Goal: Transaction & Acquisition: Purchase product/service

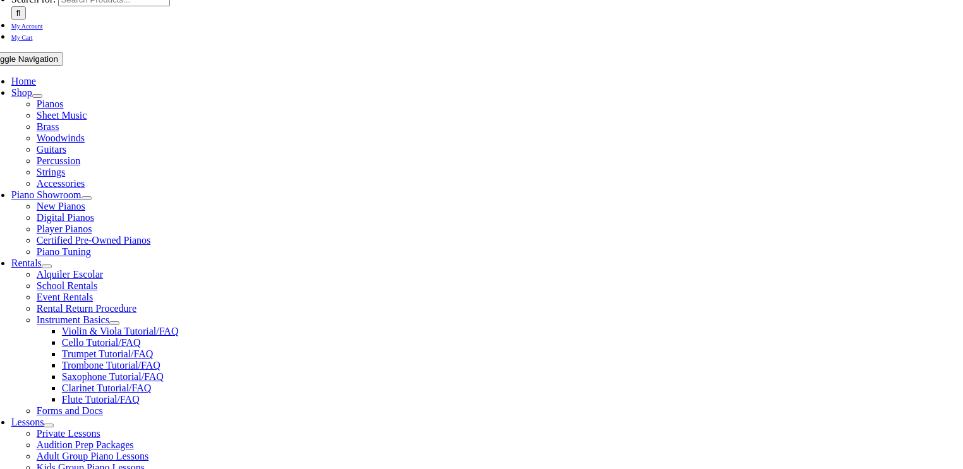
scroll to position [202, 0]
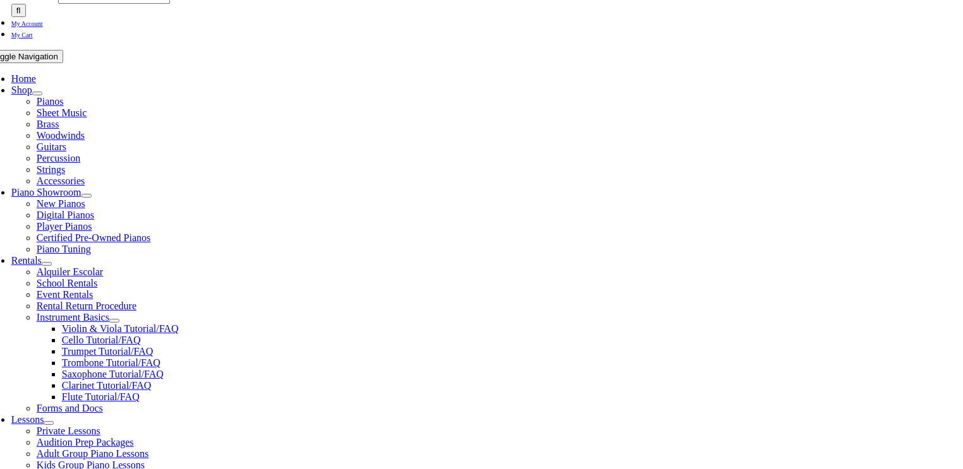
select select "PA"
select select "2-Springton Lake Middle School"
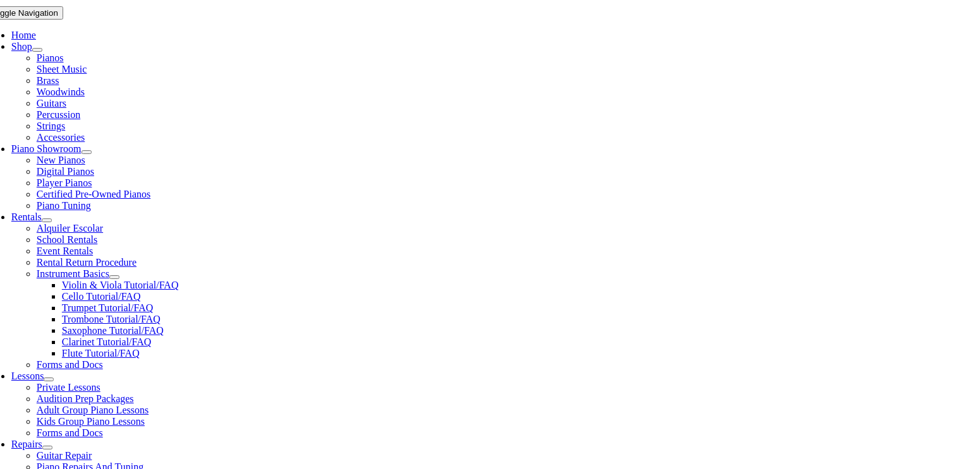
scroll to position [253, 0]
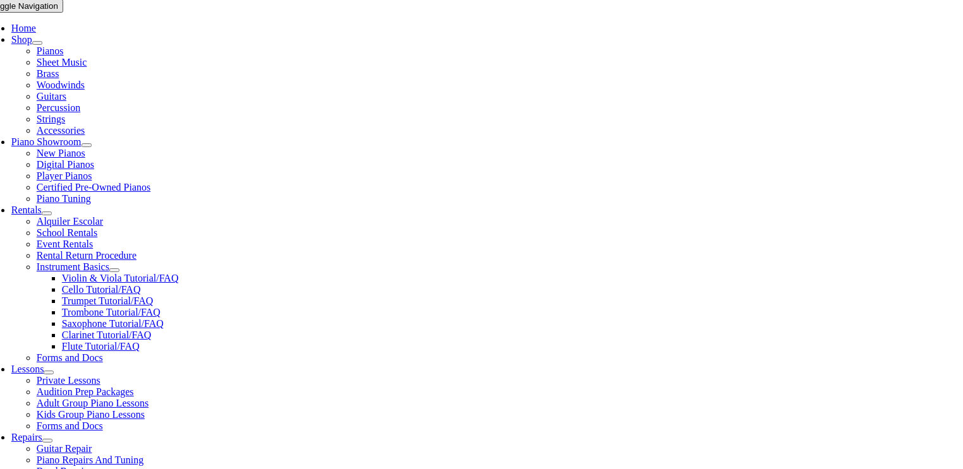
select select "PA"
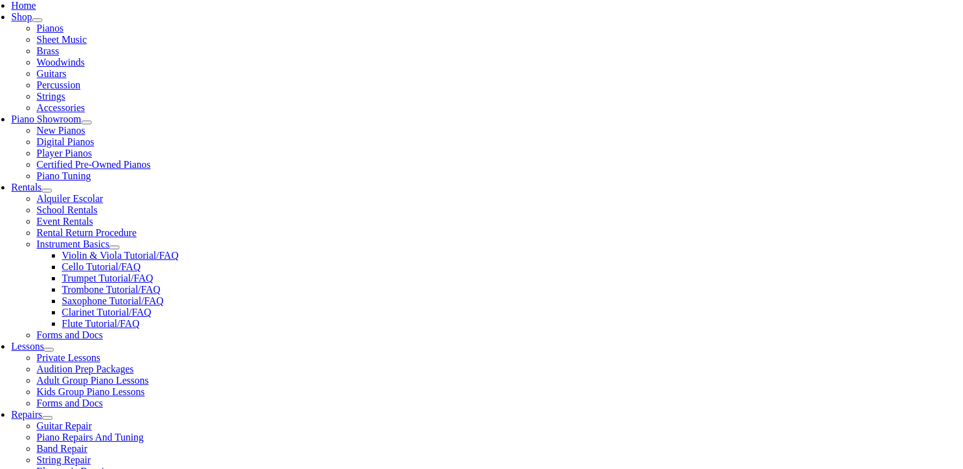
scroll to position [354, 0]
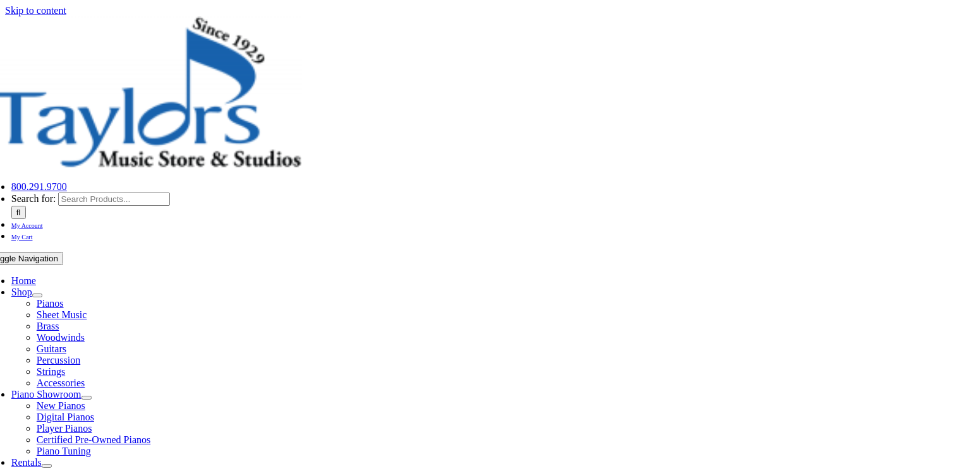
select select "PA"
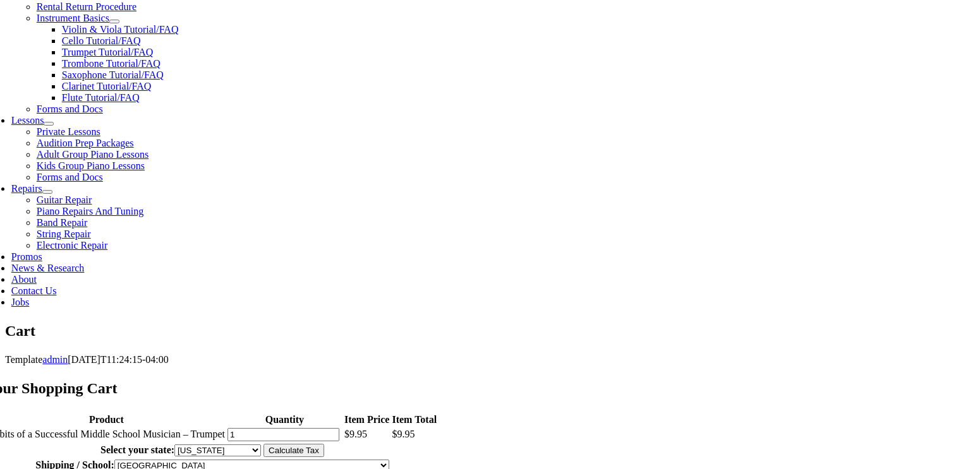
scroll to position [505, 0]
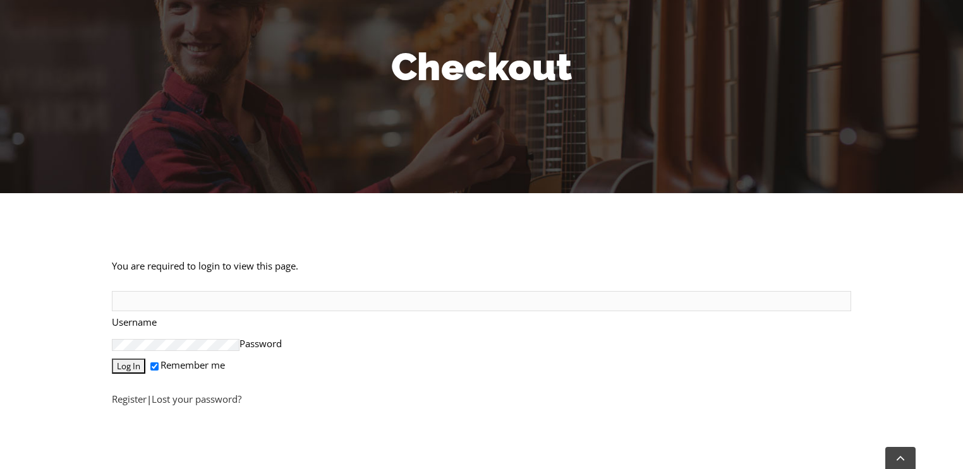
scroll to position [152, 0]
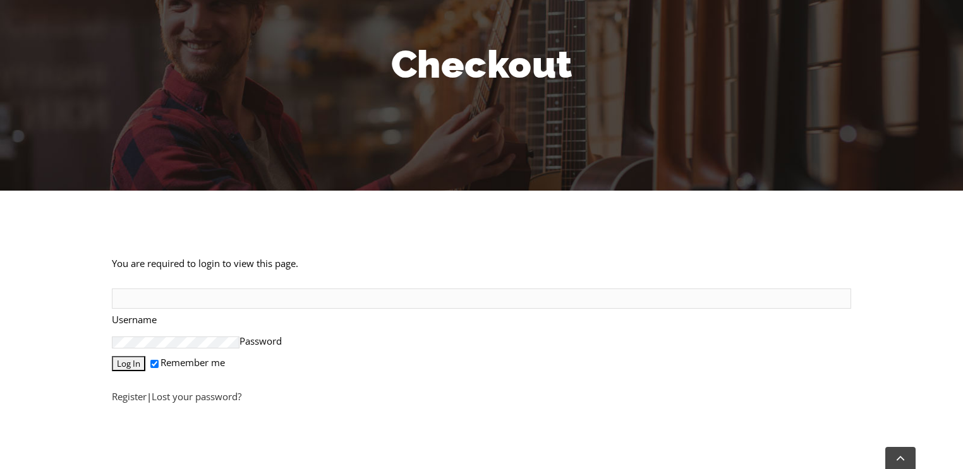
type input "daryl.gruar@gmail.com"
click at [135, 356] on input "Log In" at bounding box center [128, 363] width 33 height 15
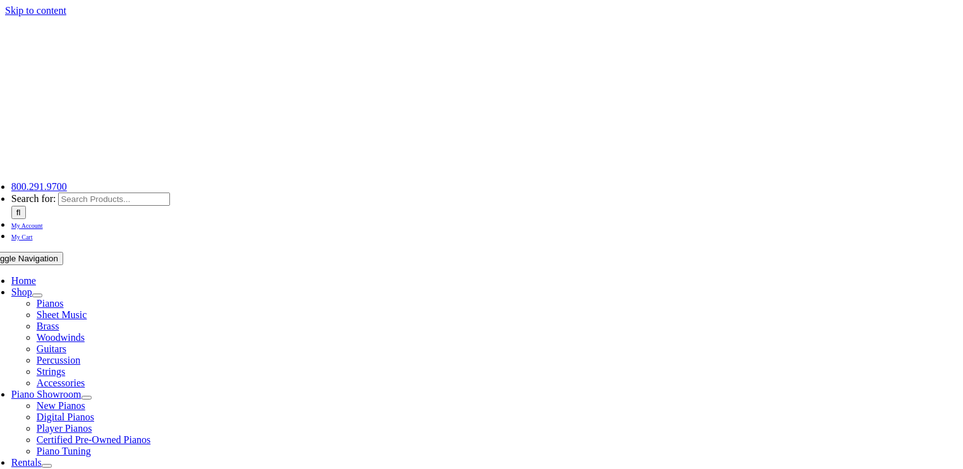
select select
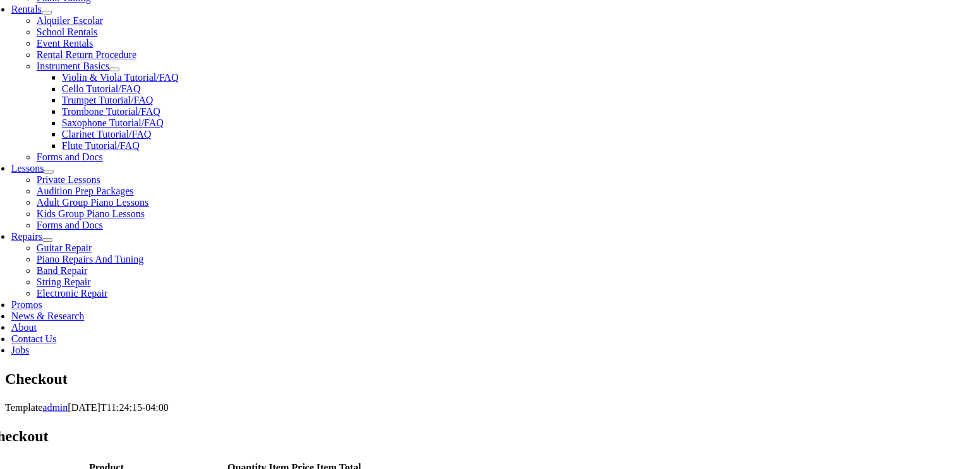
scroll to position [455, 0]
type input "[PERSON_NAME]"
type input "Gruar"
type input "[STREET_ADDRESS]"
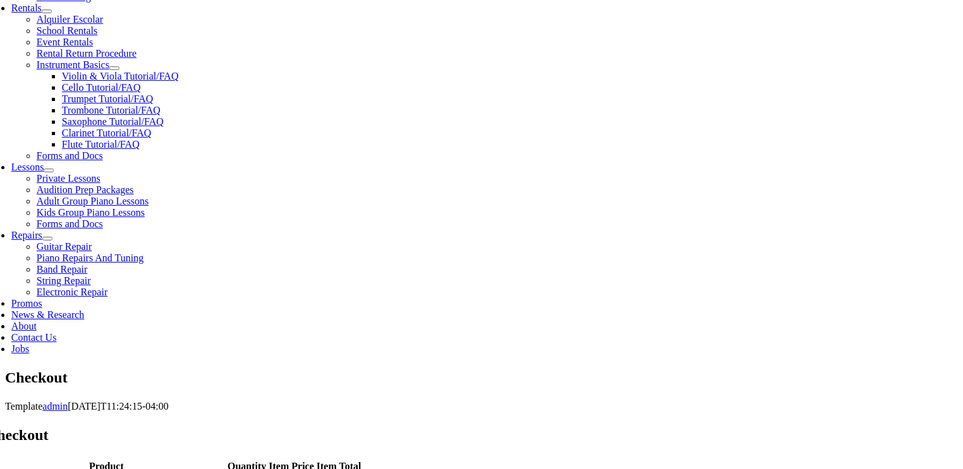
type input "Media"
select select "PA"
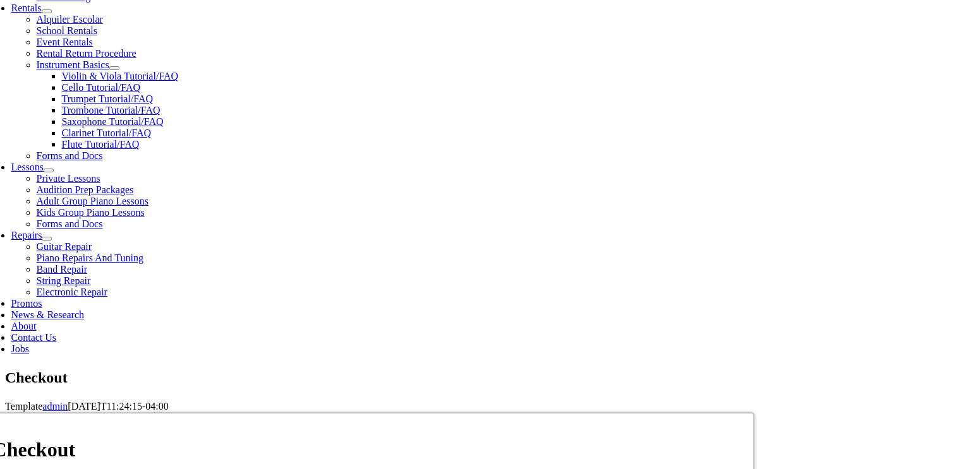
type input "19063"
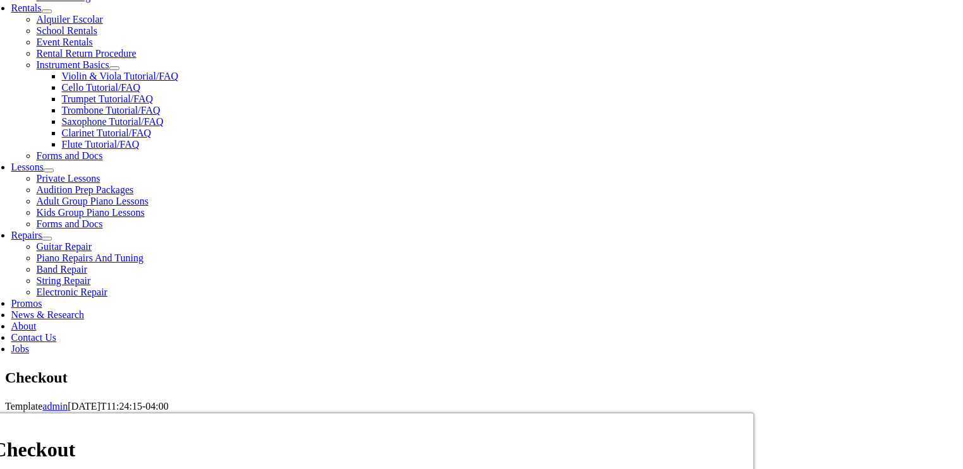
select select "visa"
type input "[CREDIT_CARD_NUMBER]"
select select "08"
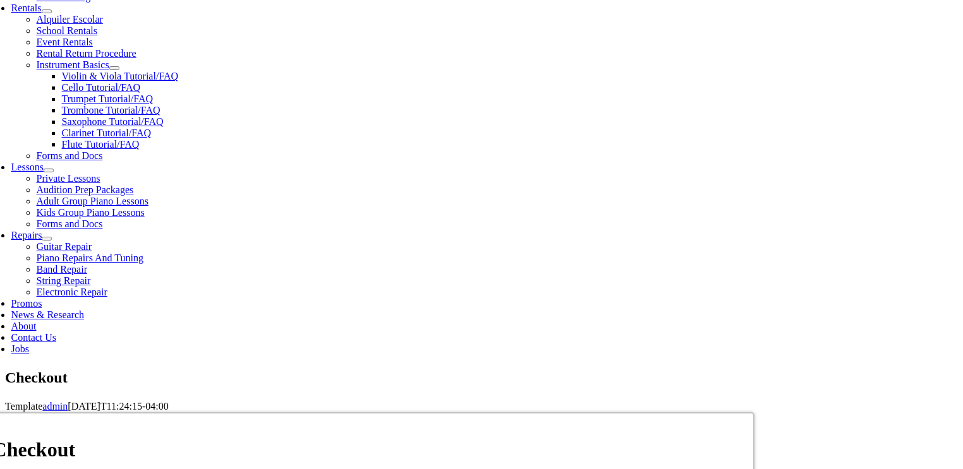
select select "2028"
type input "242"
type input "[PHONE_NUMBER]"
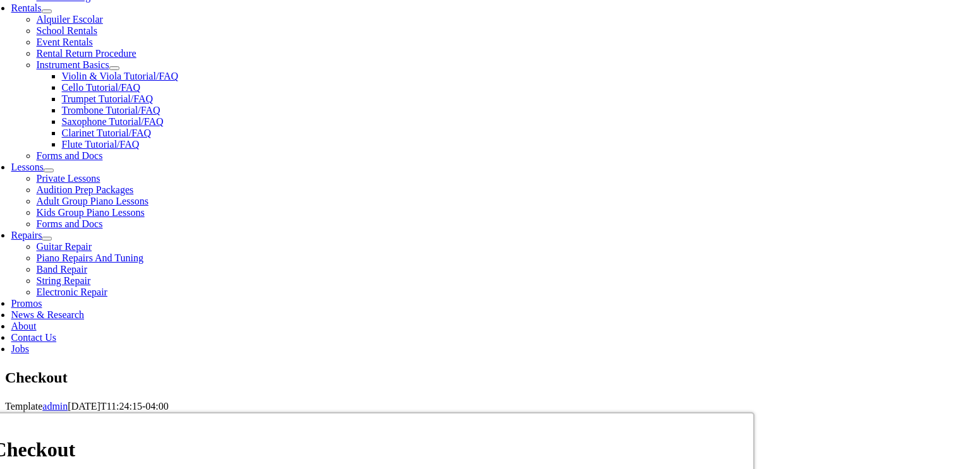
type input "[PERSON_NAME][EMAIL_ADDRESS][DOMAIN_NAME]"
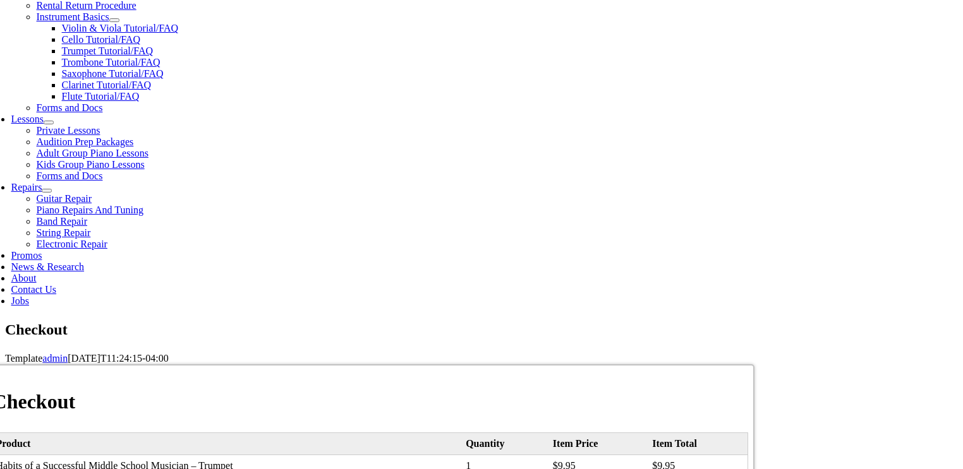
scroll to position [505, 0]
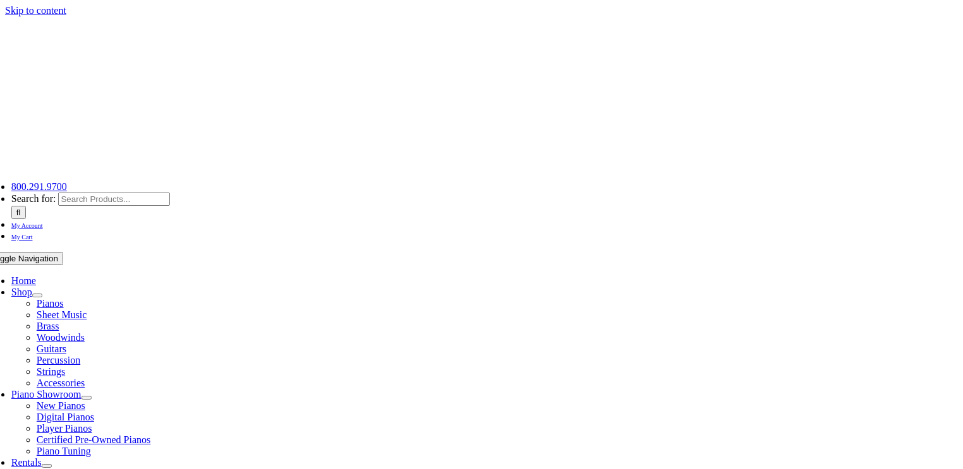
select select "PA"
select select "visa"
select select "08"
select select "2028"
click at [43, 222] on span "My Account" at bounding box center [27, 225] width 32 height 7
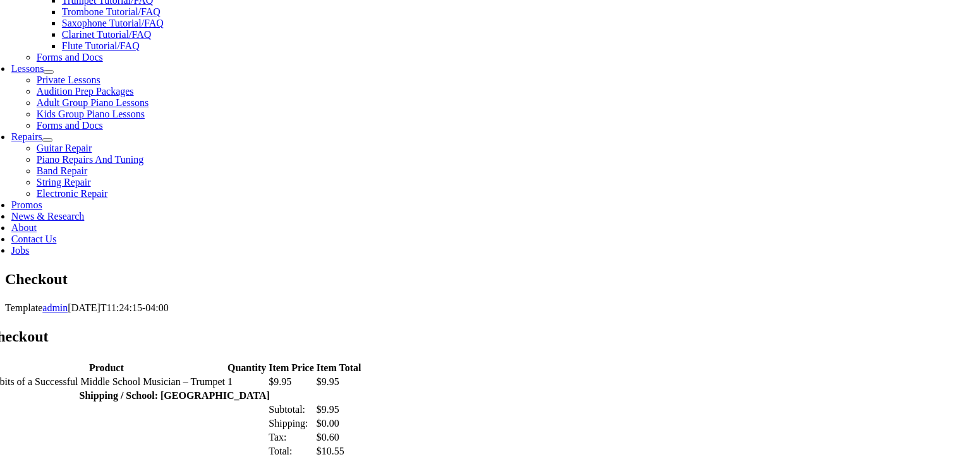
scroll to position [556, 0]
